Goal: Navigation & Orientation: Find specific page/section

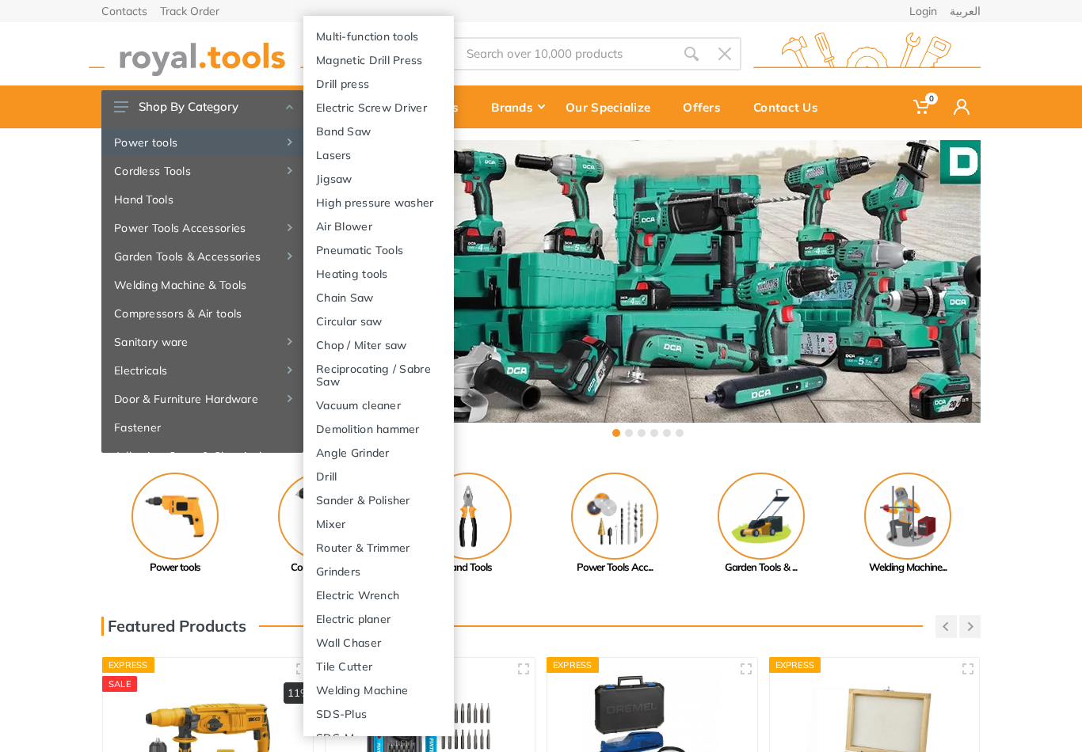
click at [152, 283] on link "Welding Machine & Tools" at bounding box center [202, 285] width 202 height 29
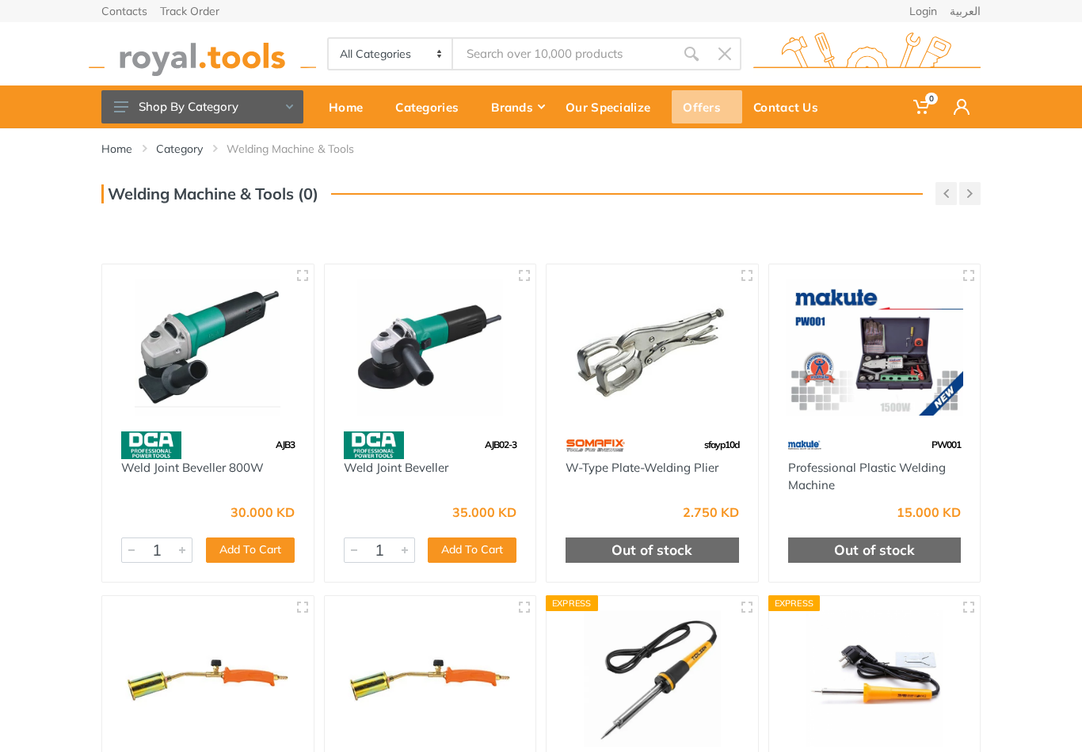
click at [705, 106] on div "Offers" at bounding box center [706, 106] width 70 height 33
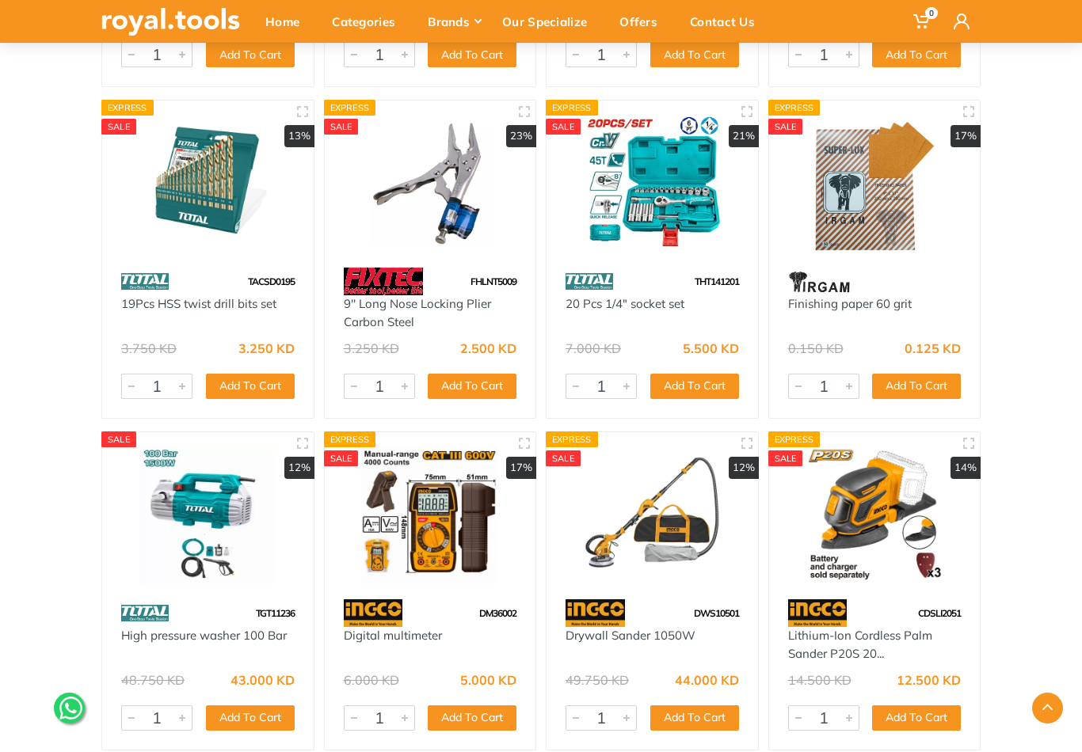
scroll to position [561, 0]
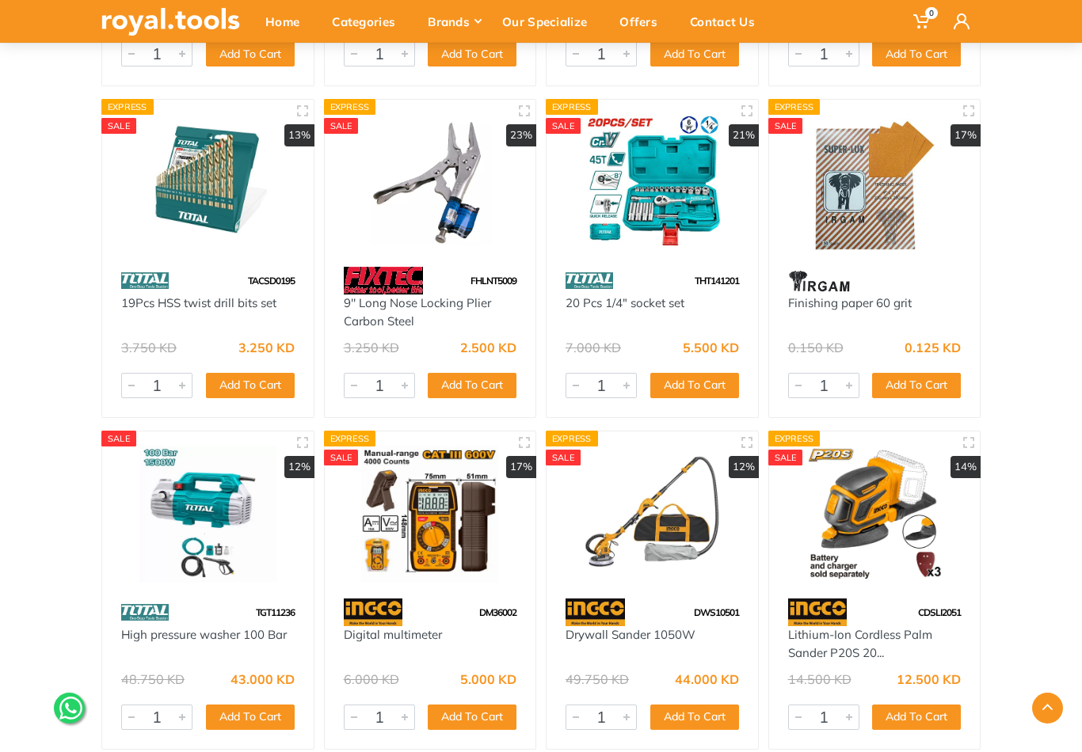
click at [393, 27] on div "Categories" at bounding box center [369, 21] width 96 height 33
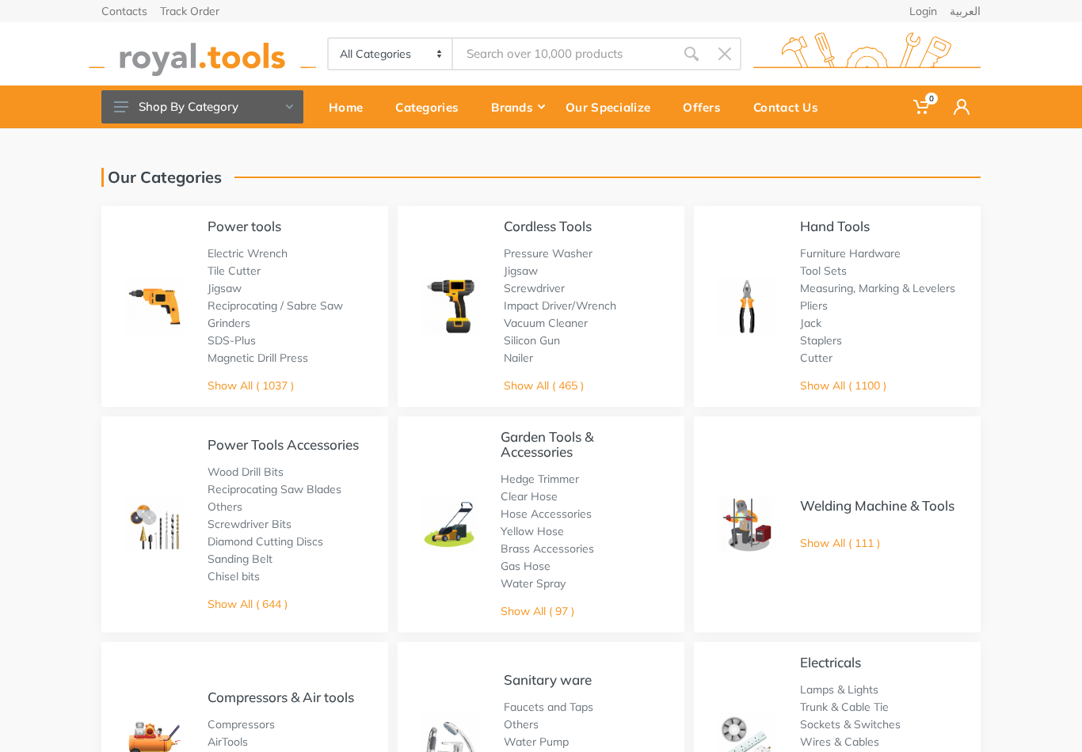
click at [287, 98] on button "Shop By Category" at bounding box center [202, 106] width 202 height 33
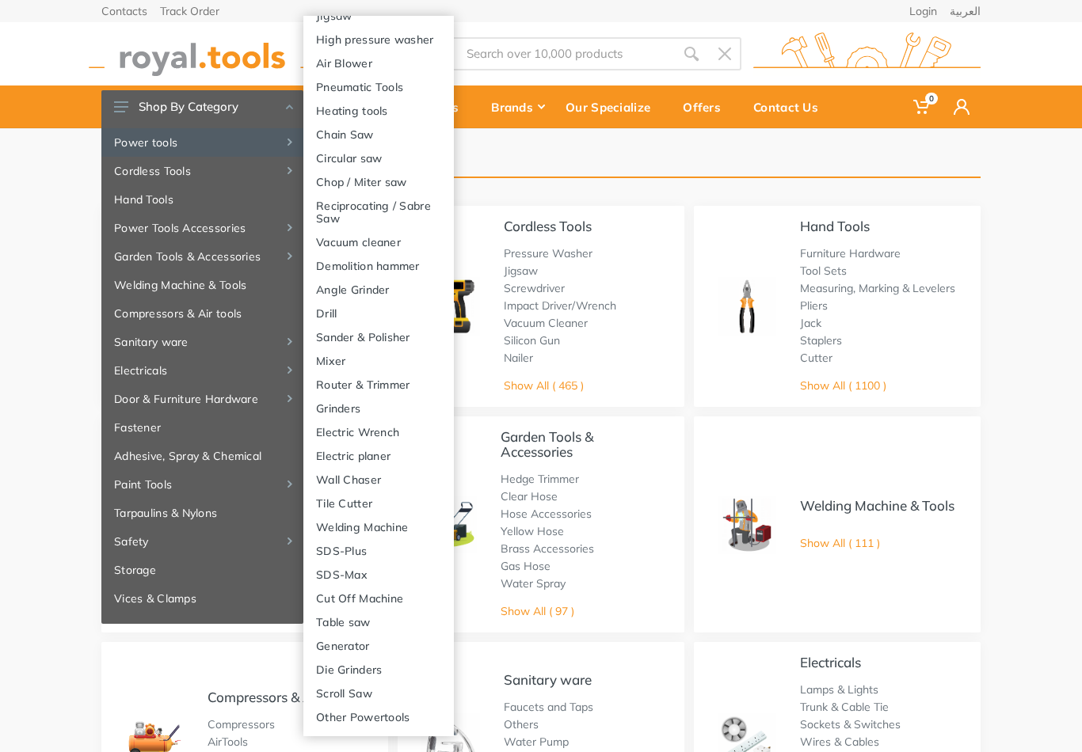
scroll to position [163, 0]
click at [402, 719] on link "Other Powertools" at bounding box center [378, 717] width 150 height 24
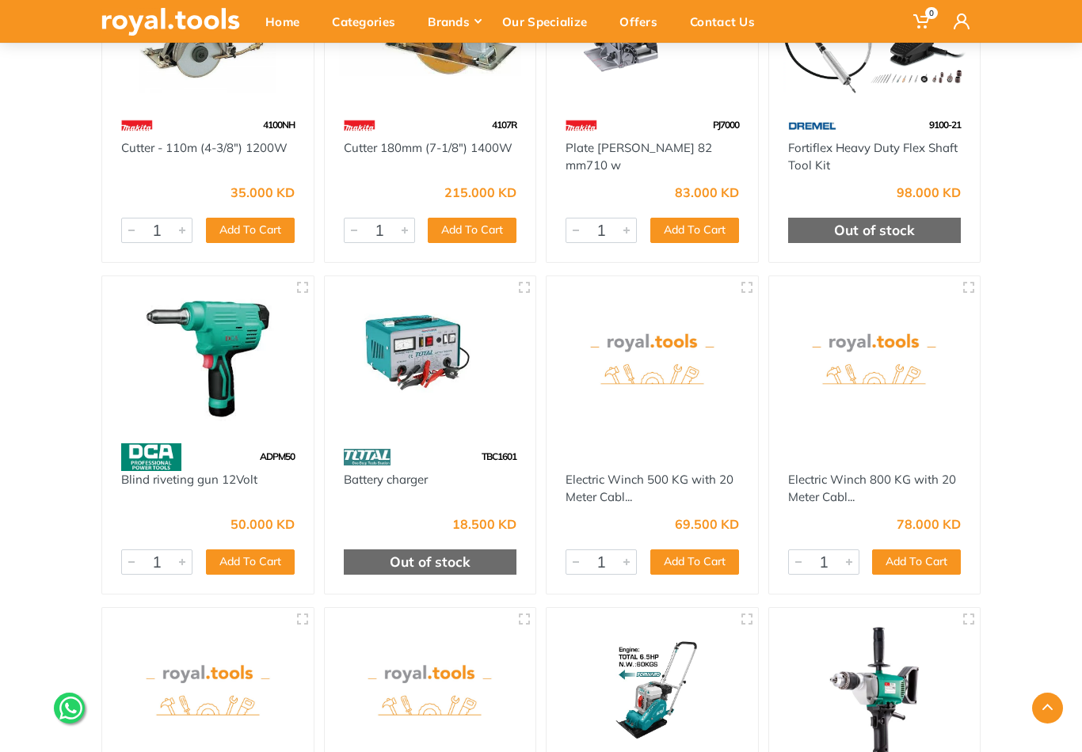
scroll to position [948, 0]
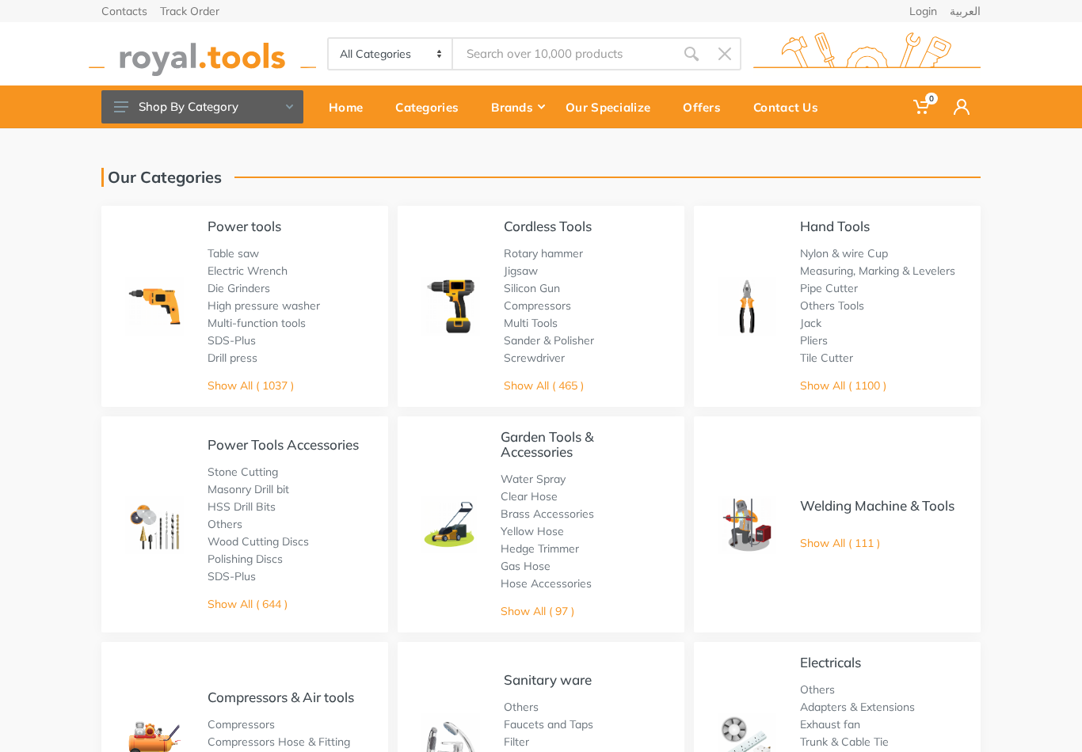
click at [136, 119] on button "Shop By Category" at bounding box center [202, 106] width 202 height 33
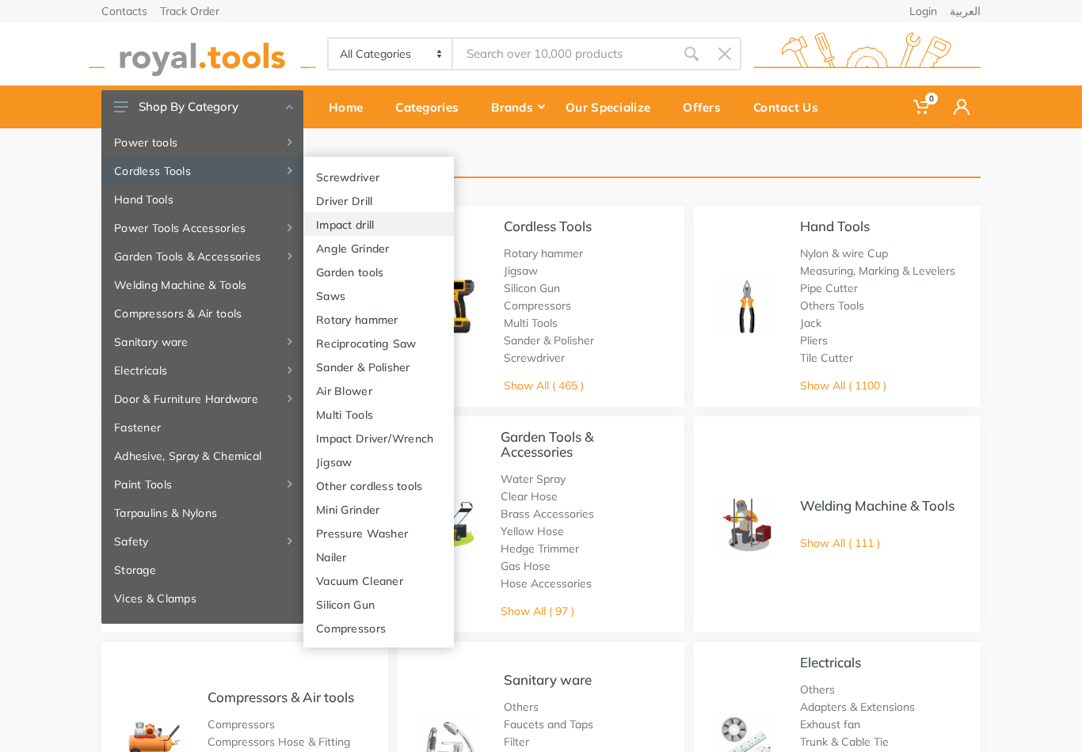
click at [329, 222] on link "Impact drill" at bounding box center [378, 224] width 150 height 24
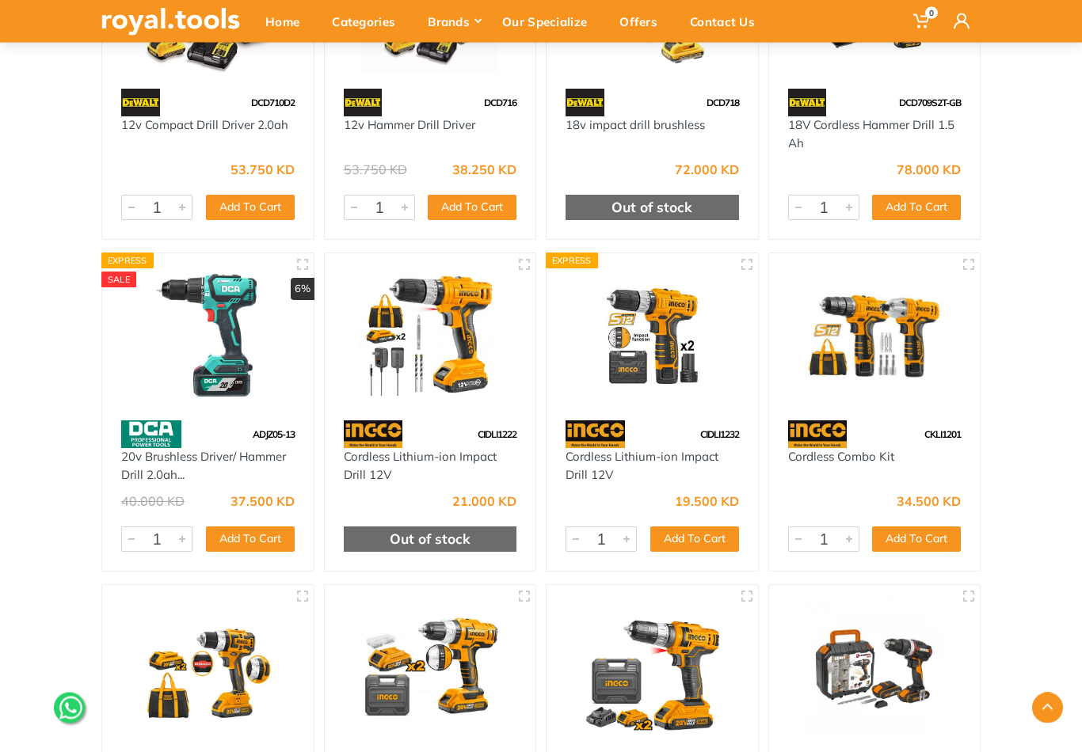
scroll to position [3406, 0]
